Goal: Task Accomplishment & Management: Manage account settings

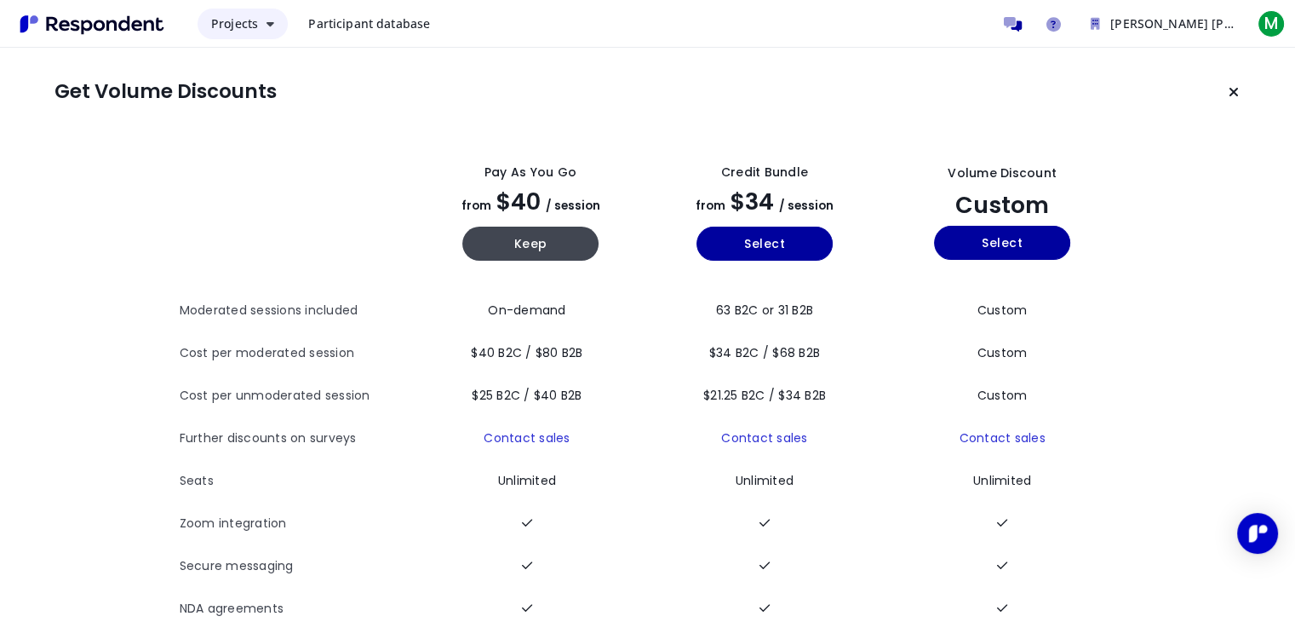
click at [266, 15] on button "Projects" at bounding box center [243, 24] width 90 height 31
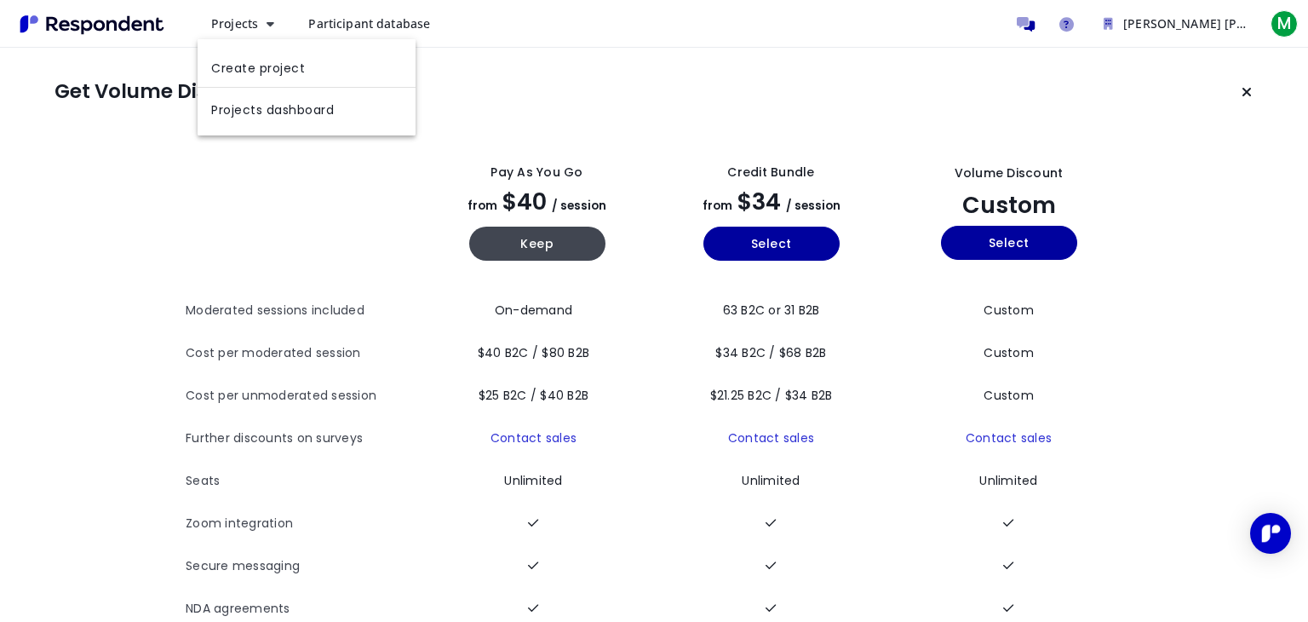
click at [354, 29] on md-backdrop at bounding box center [654, 310] width 1308 height 621
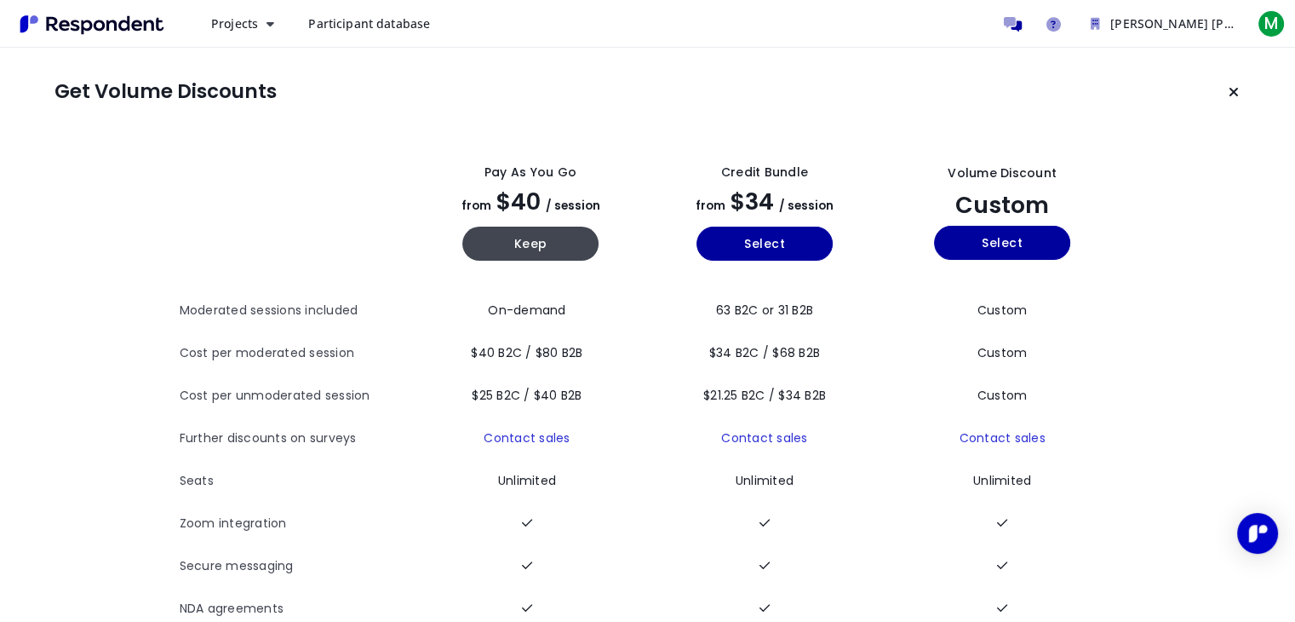
click at [361, 24] on span "Participant database" at bounding box center [369, 23] width 122 height 16
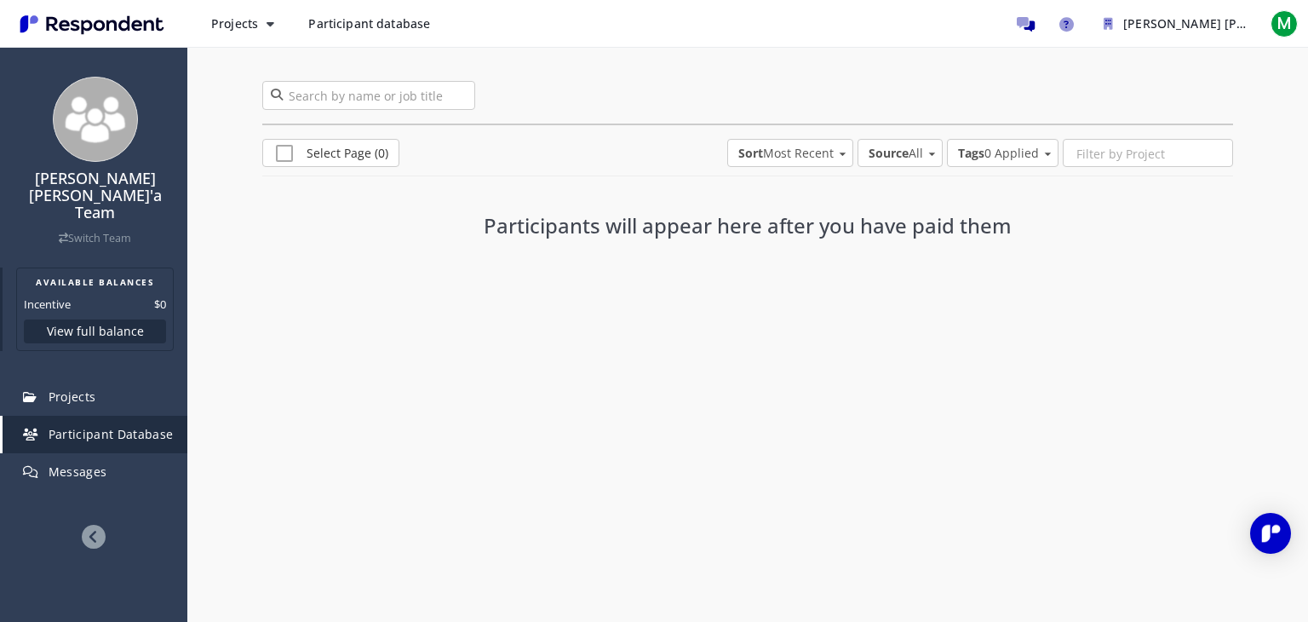
click at [104, 319] on button "View full balance" at bounding box center [95, 331] width 142 height 24
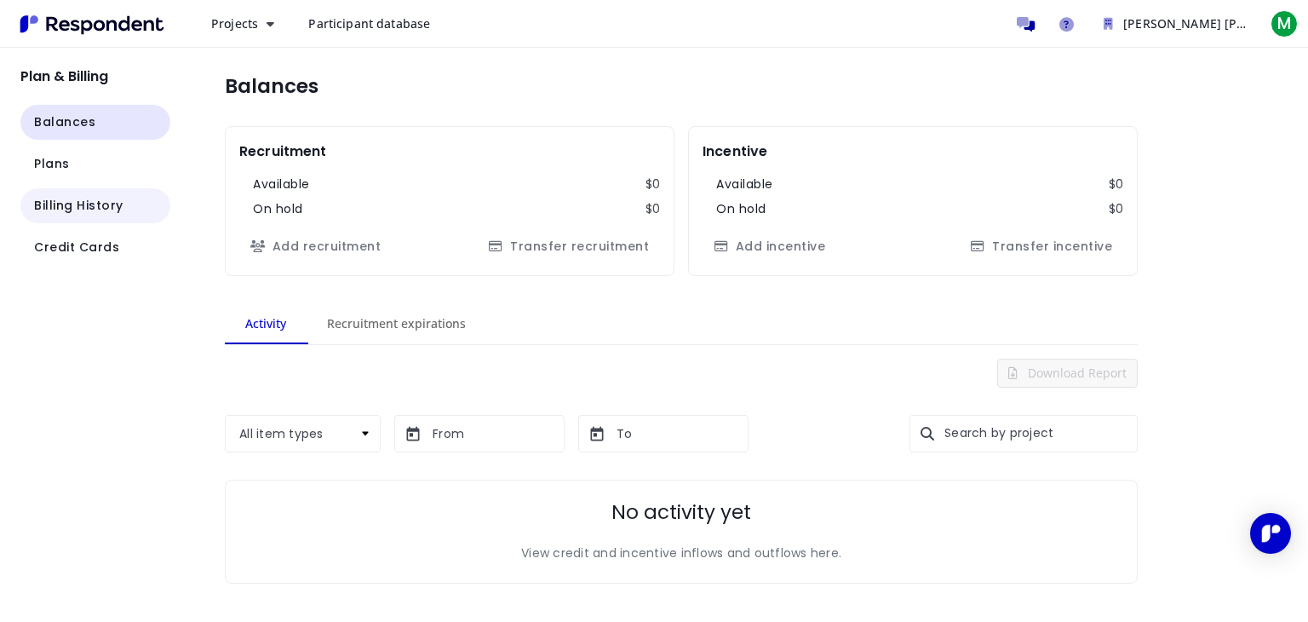
click at [85, 205] on span "Billing History" at bounding box center [78, 206] width 89 height 18
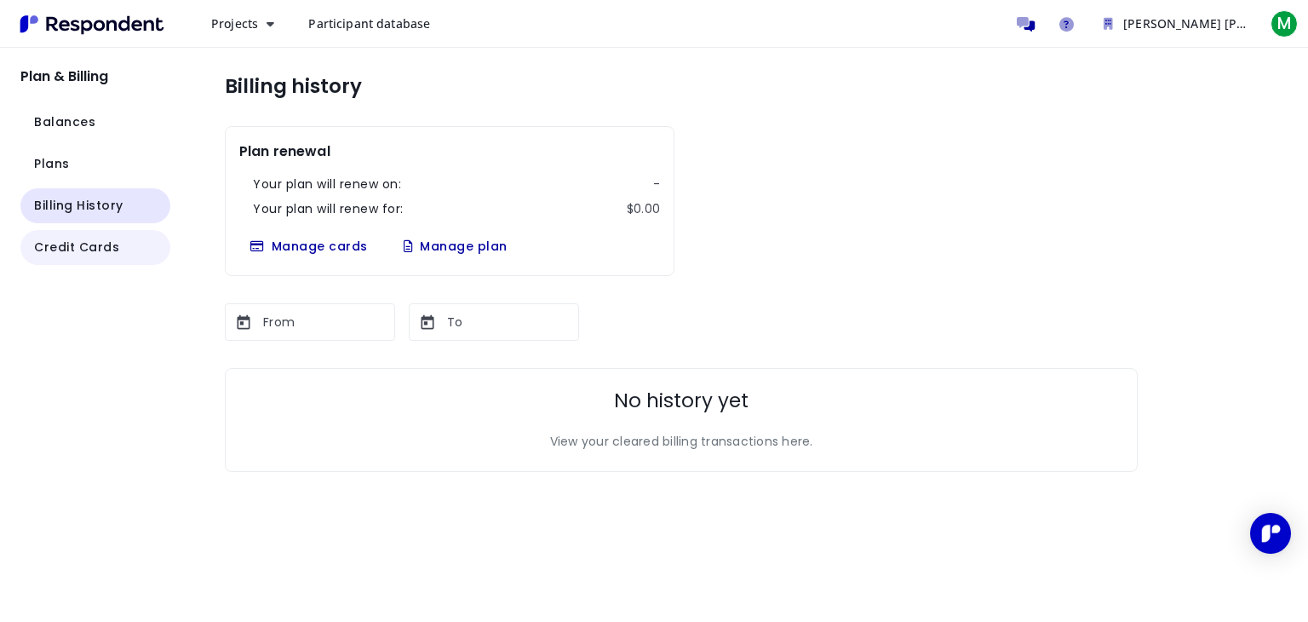
click at [85, 236] on button "Credit Cards" at bounding box center [95, 247] width 150 height 35
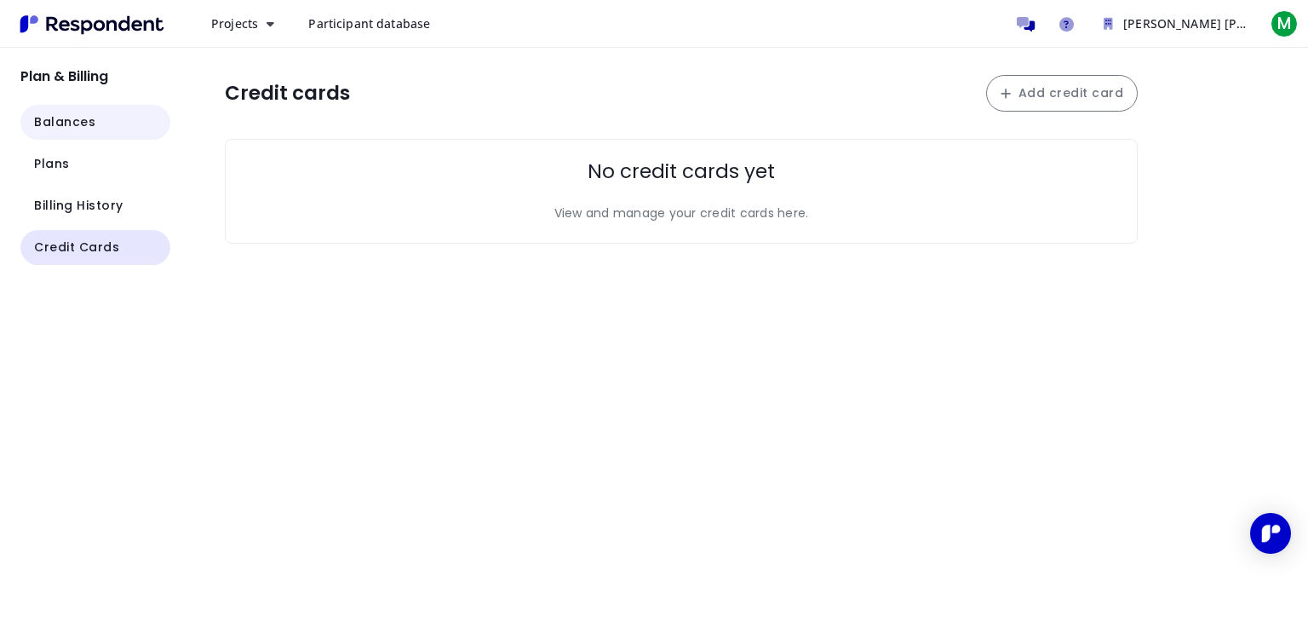
click at [107, 122] on button "Balances" at bounding box center [95, 122] width 150 height 35
